Goal: Information Seeking & Learning: Learn about a topic

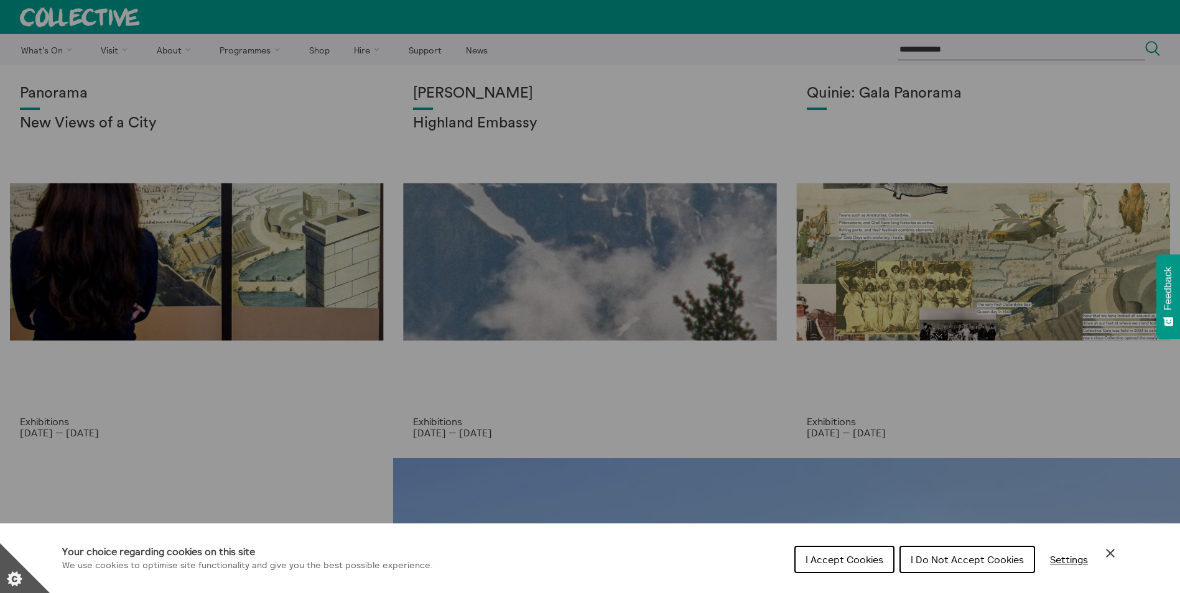
click at [1107, 552] on icon "Close Cookie Control" at bounding box center [1110, 553] width 15 height 15
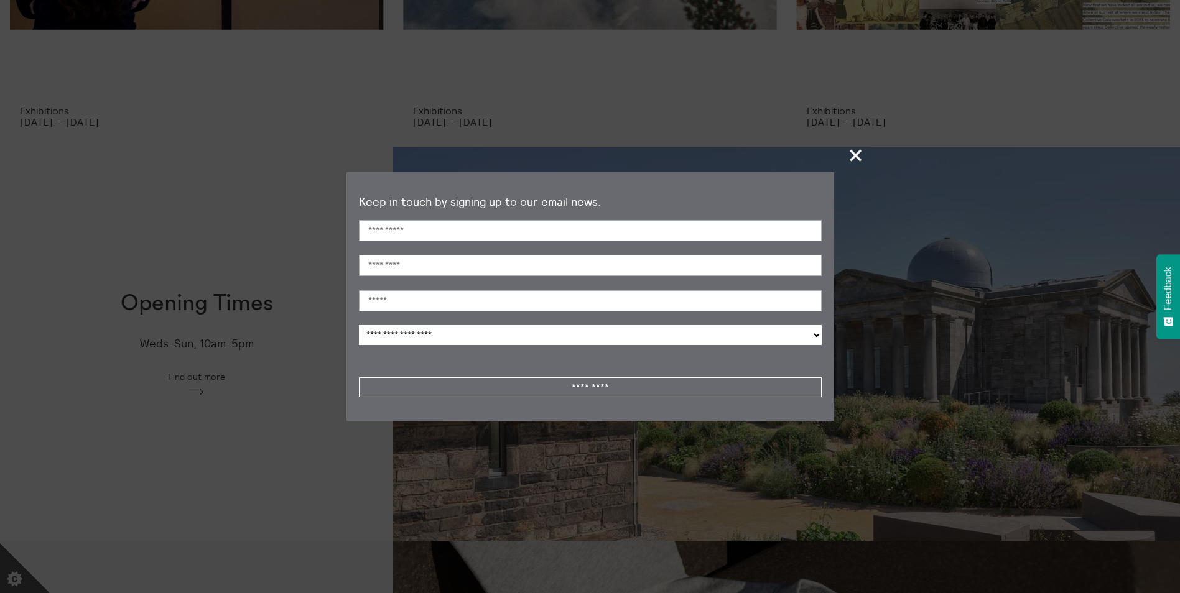
click at [855, 164] on span "+" at bounding box center [856, 155] width 37 height 37
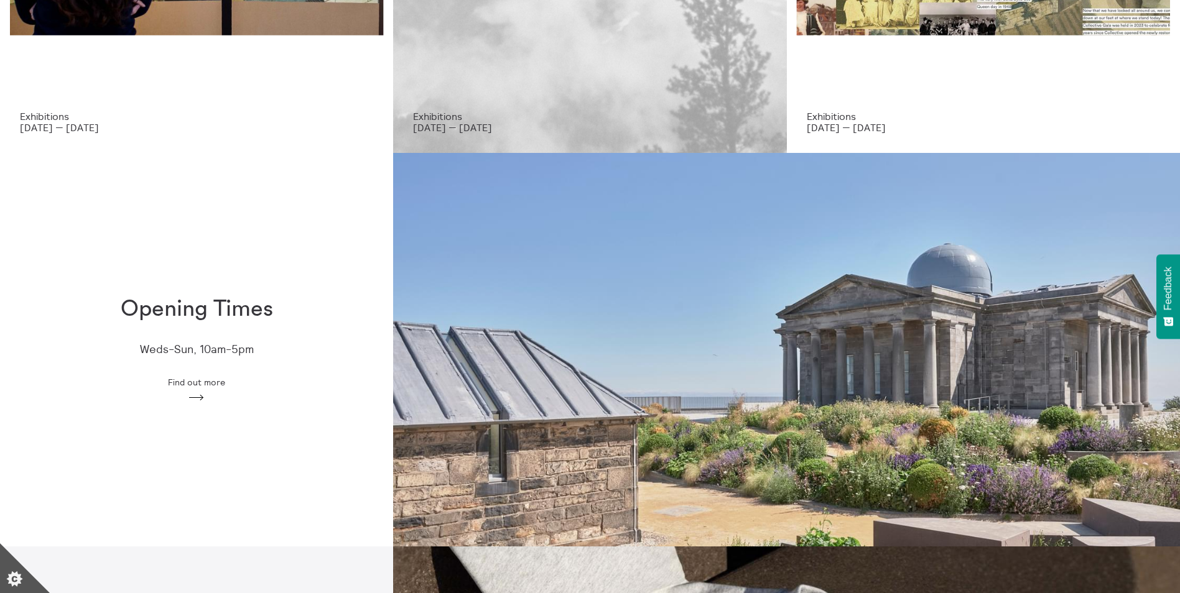
scroll to position [106, 0]
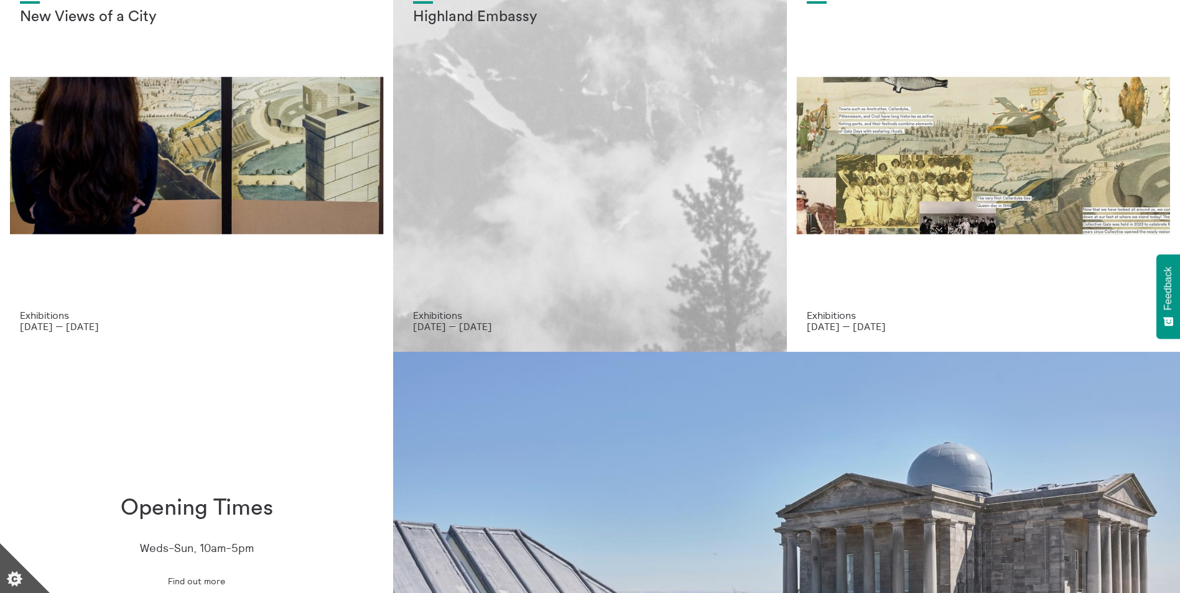
click at [600, 124] on div "[PERSON_NAME] Highland Embassy" at bounding box center [589, 144] width 353 height 331
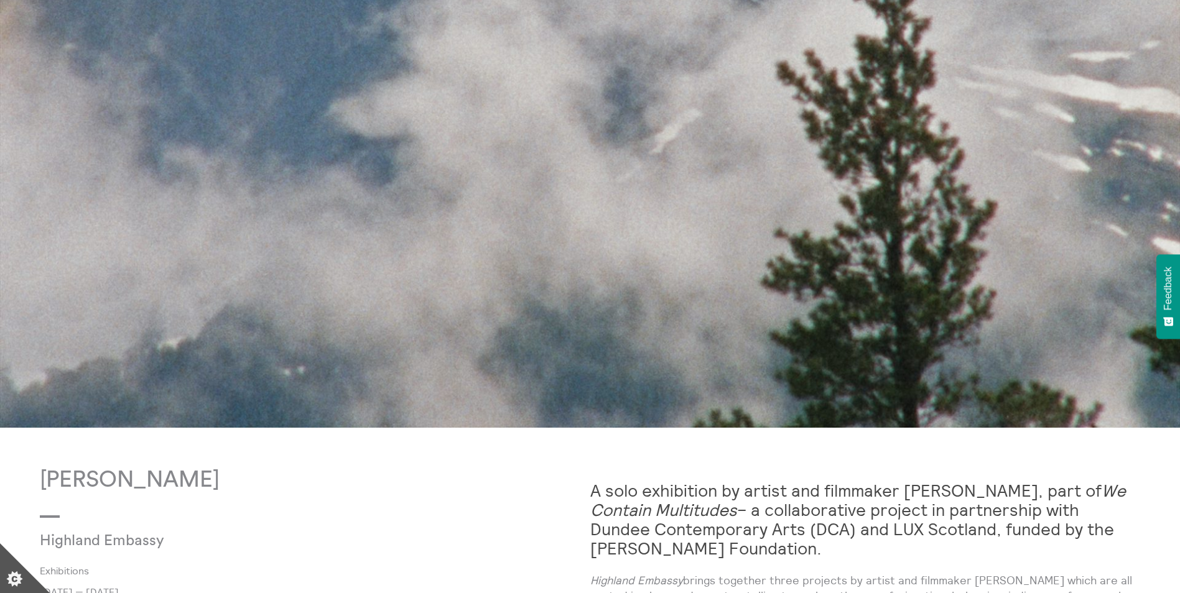
scroll to position [809, 0]
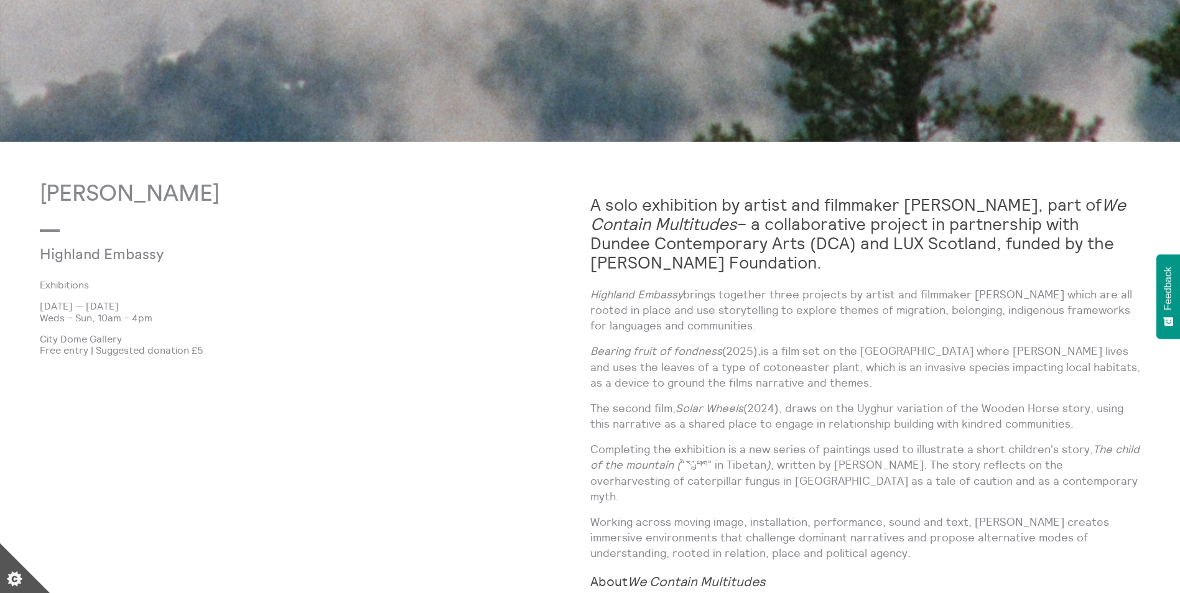
drag, startPoint x: 587, startPoint y: 291, endPoint x: 800, endPoint y: 325, distance: 216.1
click at [800, 325] on div "Shen Xin Highland Embassy Exhibitions 3 Oct 2025 — 21 Dec 2025 Weds – Sun, 10am…" at bounding box center [590, 543] width 1101 height 722
drag, startPoint x: 800, startPoint y: 325, endPoint x: 788, endPoint y: 324, distance: 11.9
click at [788, 324] on p "Highland Embassy brings together three projects by artist and filmmaker Shen Xi…" at bounding box center [865, 310] width 551 height 47
click at [803, 333] on p "Highland Embassy brings together three projects by artist and filmmaker Shen Xi…" at bounding box center [865, 310] width 551 height 47
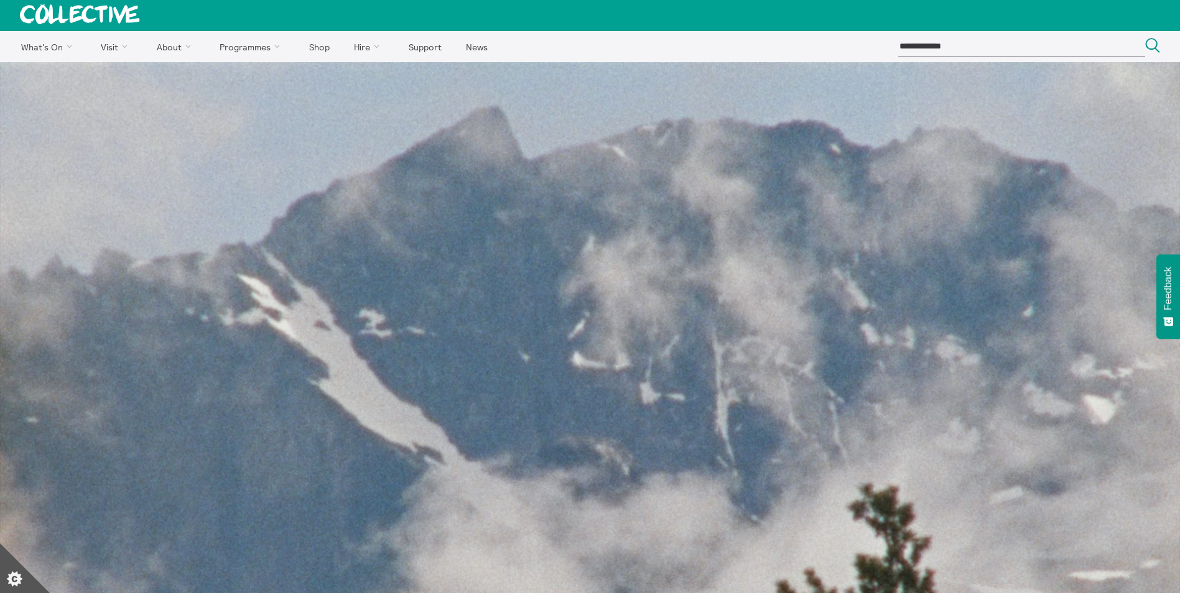
scroll to position [0, 0]
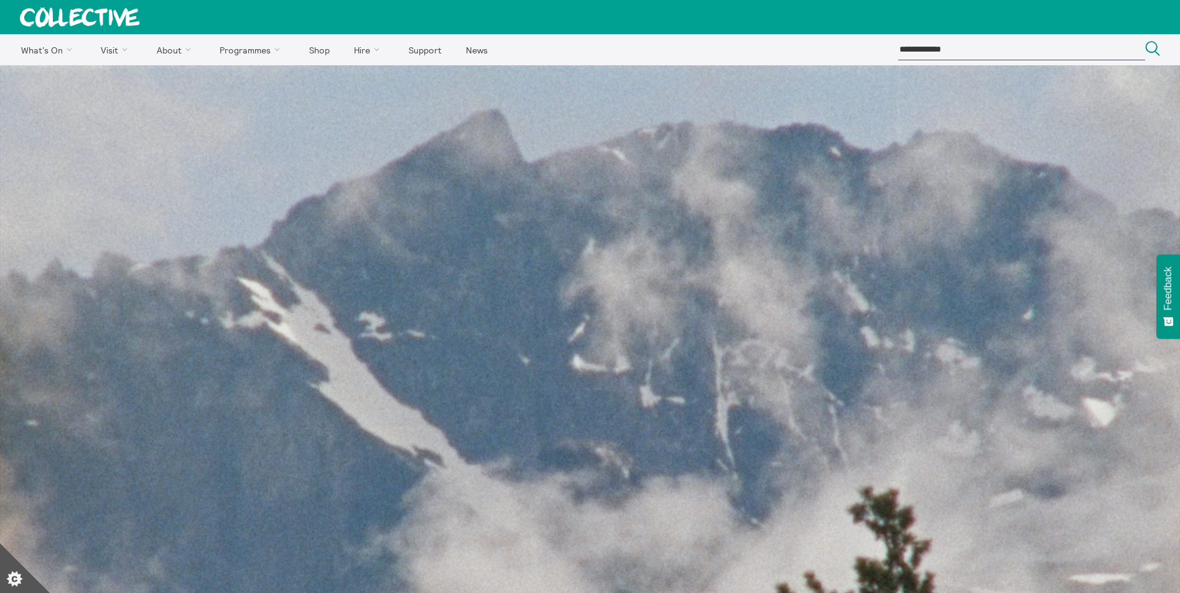
click at [569, 343] on img at bounding box center [590, 507] width 1180 height 885
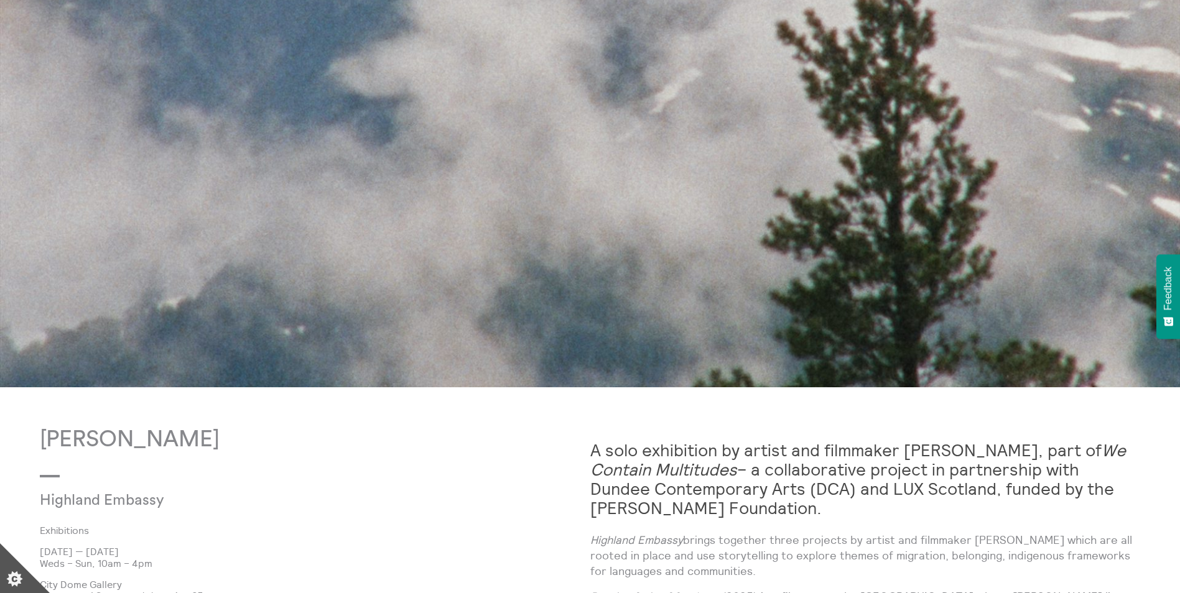
scroll to position [933, 0]
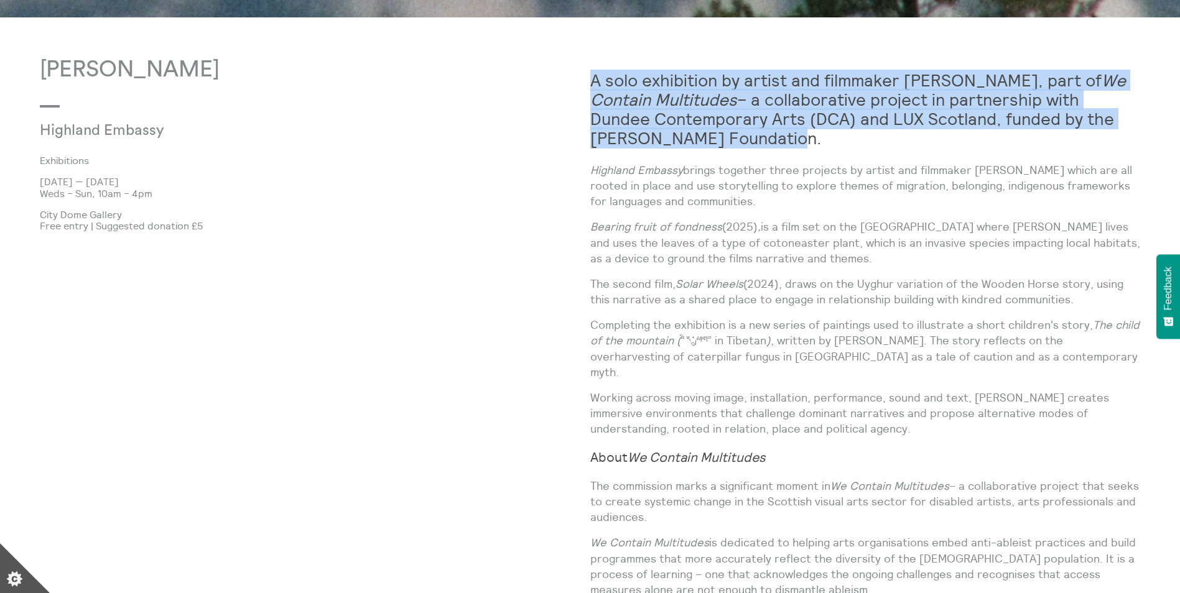
drag, startPoint x: 593, startPoint y: 80, endPoint x: 841, endPoint y: 145, distance: 256.1
click at [841, 145] on h2 "A solo exhibition by artist and filmmaker Shen Xin, part of We Contain Multitud…" at bounding box center [865, 109] width 551 height 77
drag, startPoint x: 592, startPoint y: 78, endPoint x: 773, endPoint y: 138, distance: 190.8
click at [773, 138] on h2 "A solo exhibition by artist and filmmaker Shen Xin, part of We Contain Multitud…" at bounding box center [865, 109] width 551 height 77
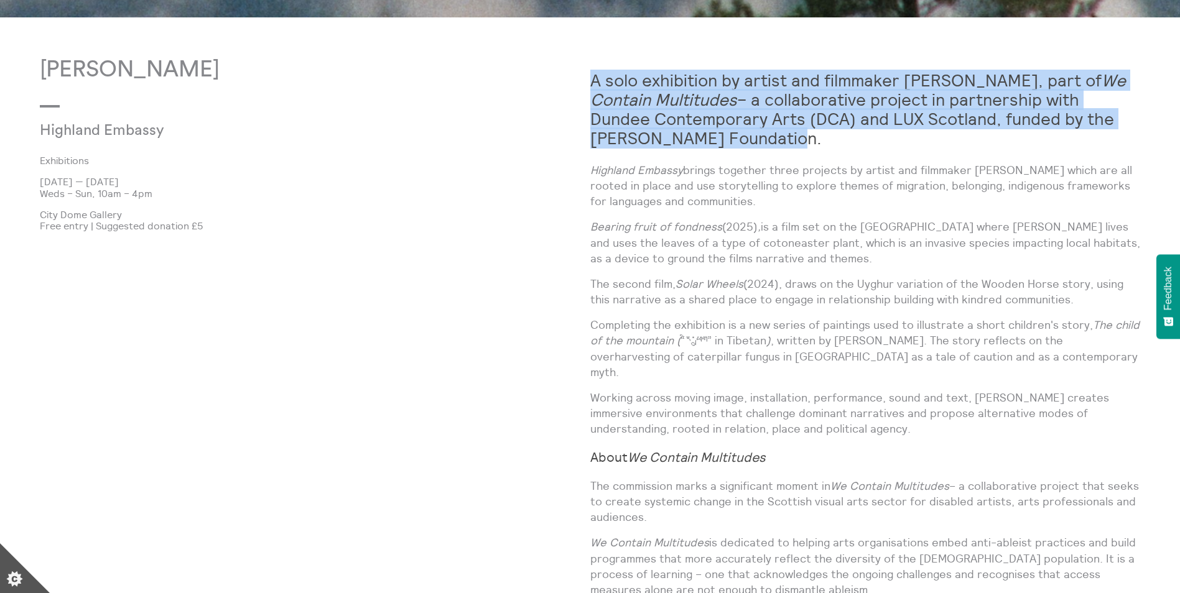
copy strong "A solo exhibition by artist and filmmaker Shen Xin, part of We Contain Multitud…"
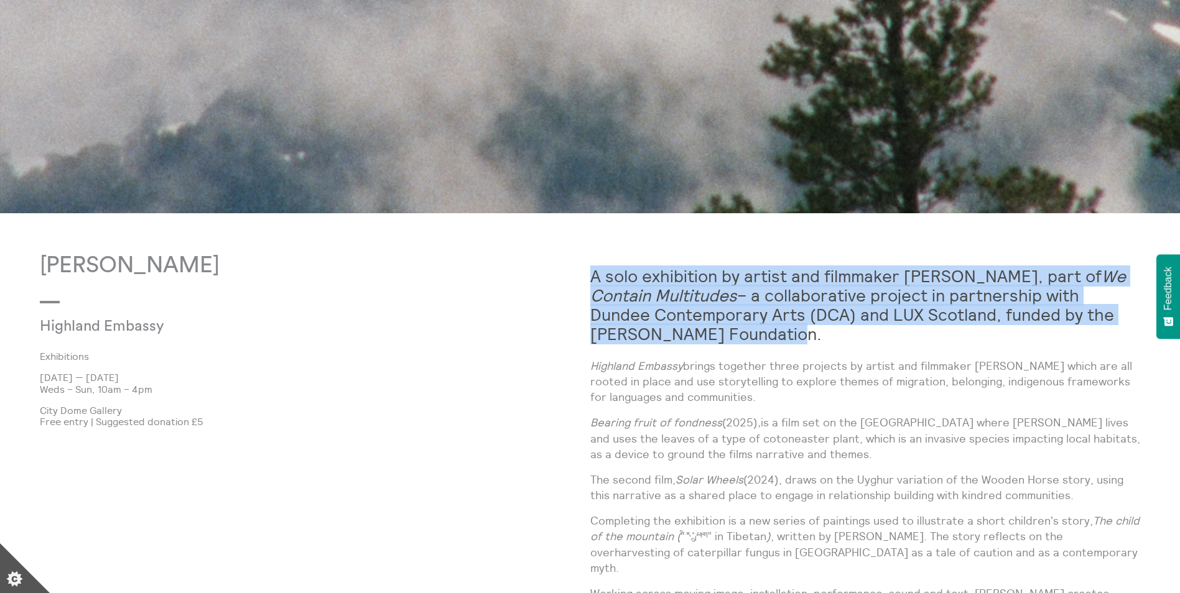
scroll to position [560, 0]
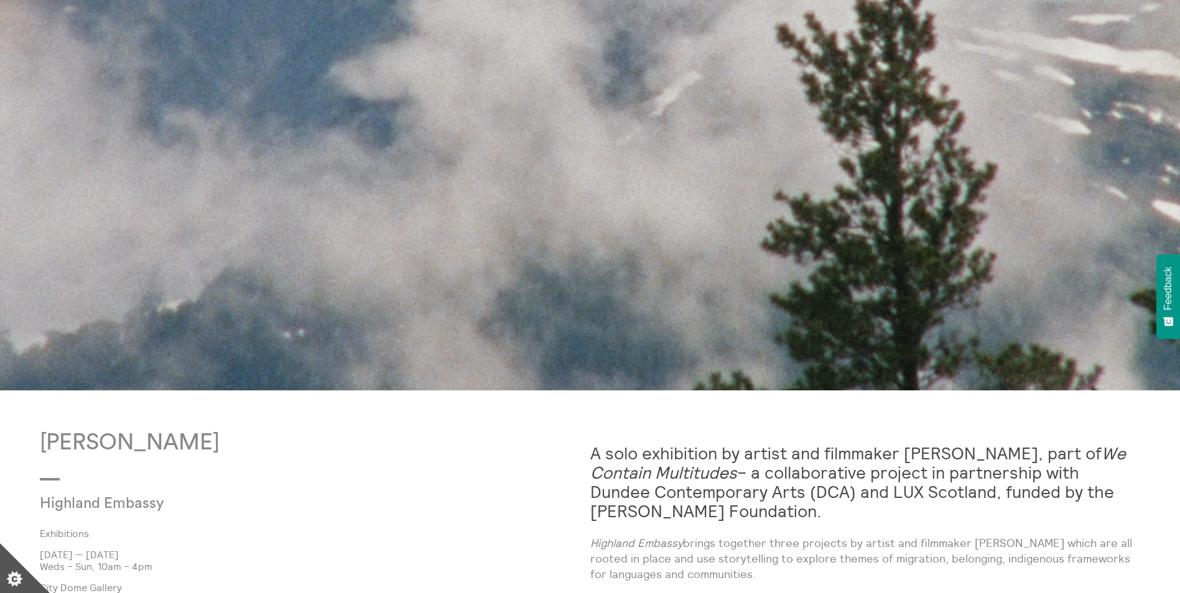
click at [342, 498] on p "Highland Embassy" at bounding box center [223, 504] width 367 height 17
drag, startPoint x: 154, startPoint y: 447, endPoint x: 38, endPoint y: 453, distance: 116.5
click at [38, 453] on body "**********" at bounding box center [590, 437] width 1180 height 1995
copy p "[PERSON_NAME]"
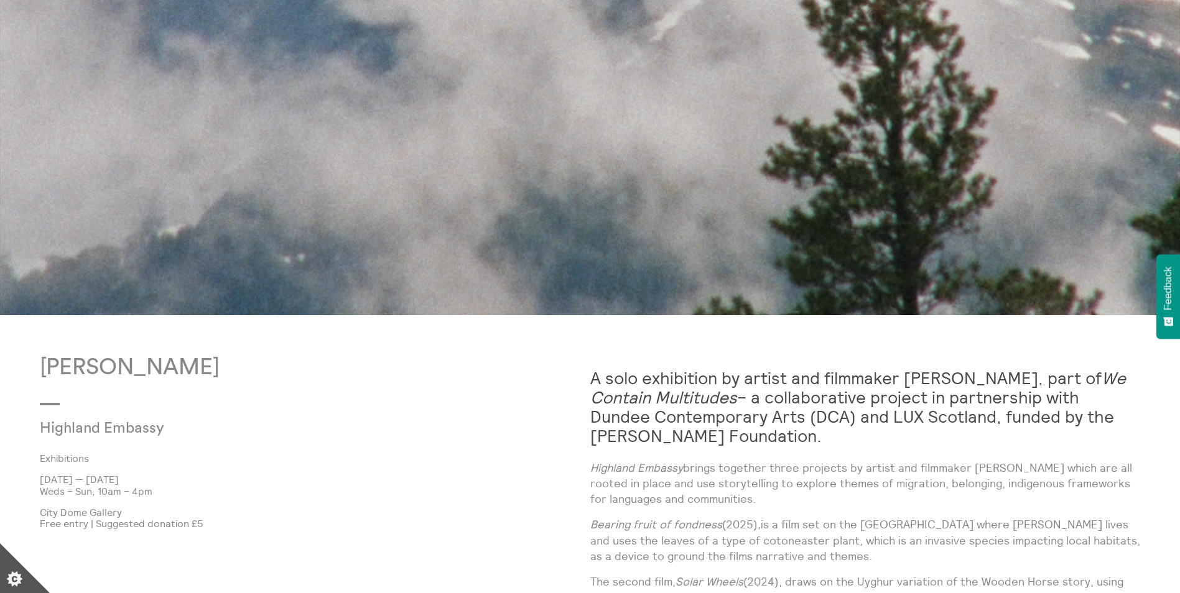
scroll to position [701, 0]
